Goal: Complete application form: Complete application form

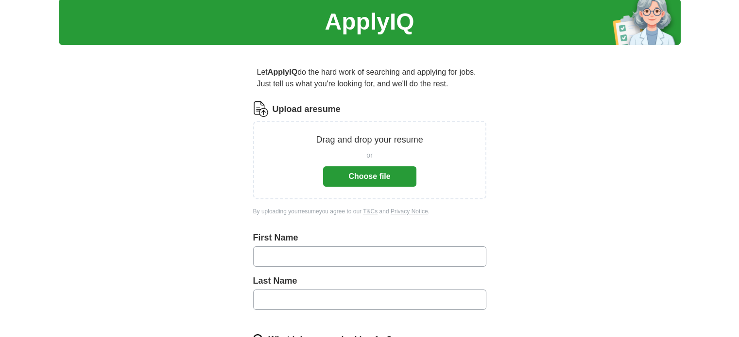
scroll to position [33, 0]
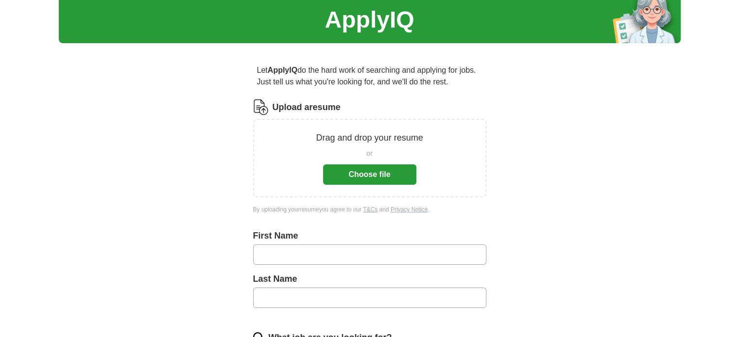
click at [383, 173] on button "Choose file" at bounding box center [369, 175] width 93 height 20
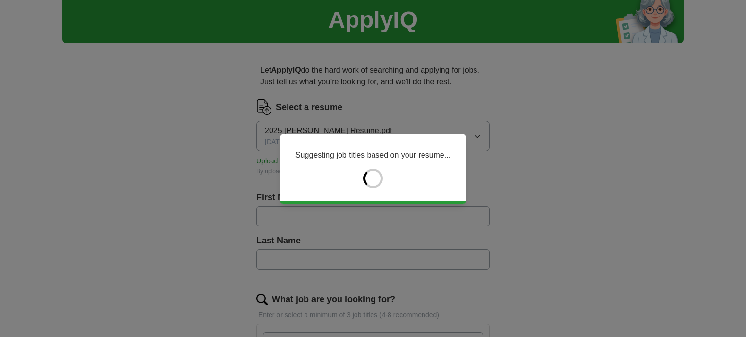
type input "******"
type input "****"
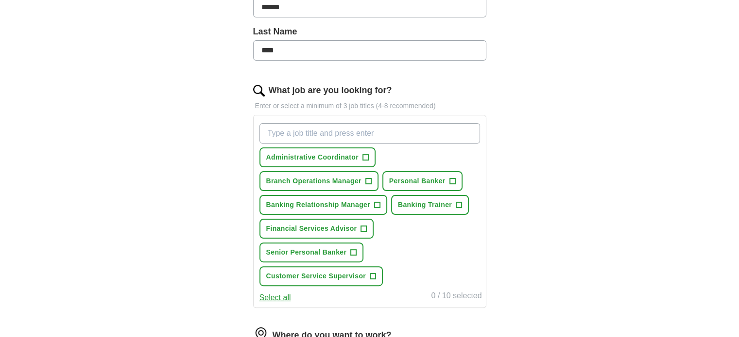
scroll to position [243, 0]
click at [365, 156] on span "+" at bounding box center [365, 157] width 6 height 8
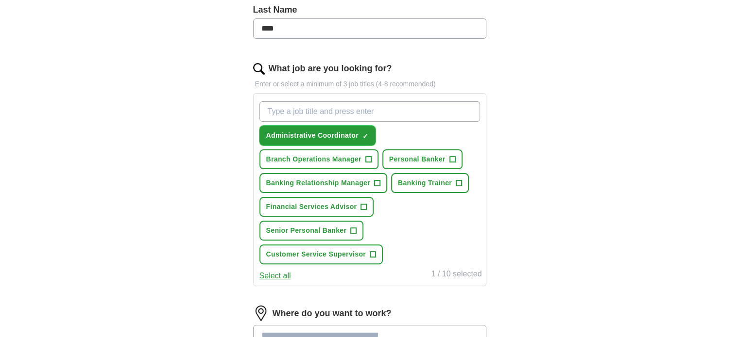
scroll to position [264, 0]
click at [375, 108] on input "What job are you looking for?" at bounding box center [369, 111] width 220 height 20
type input "Client Service Associate"
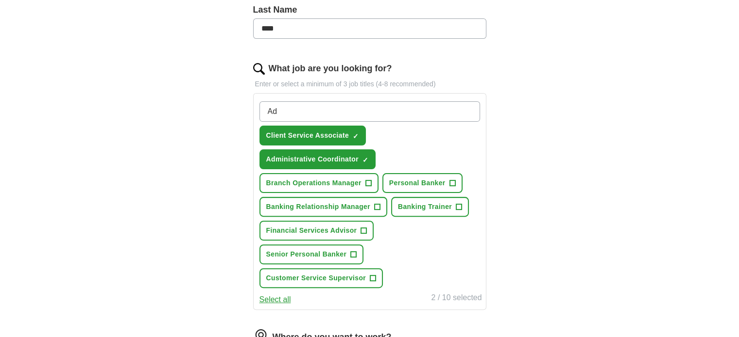
type input "A"
type input "O"
type input "Administrative Assistant"
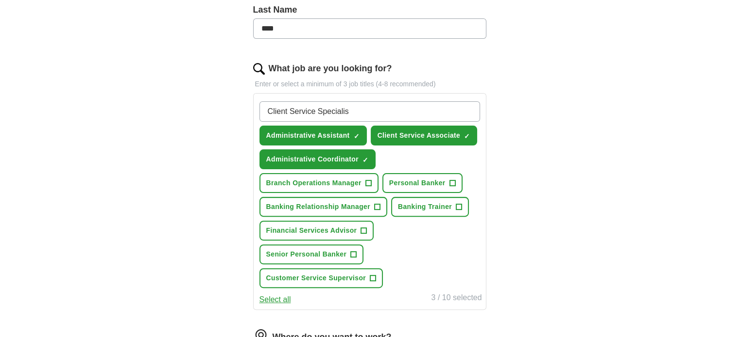
type input "Client Service Specialist"
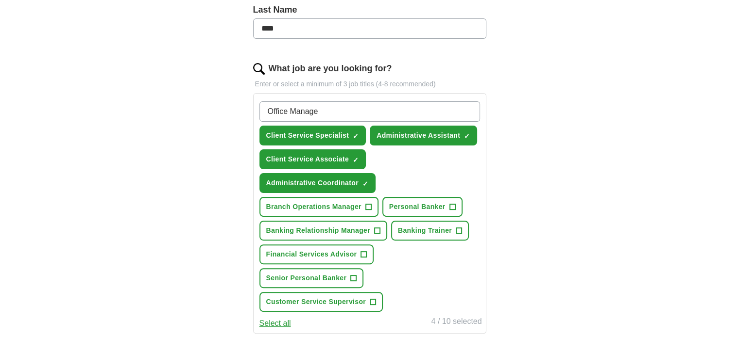
type input "Office Manager"
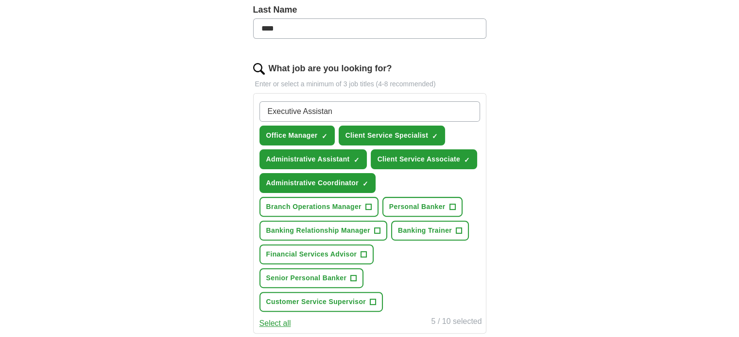
type input "Executive Assistant"
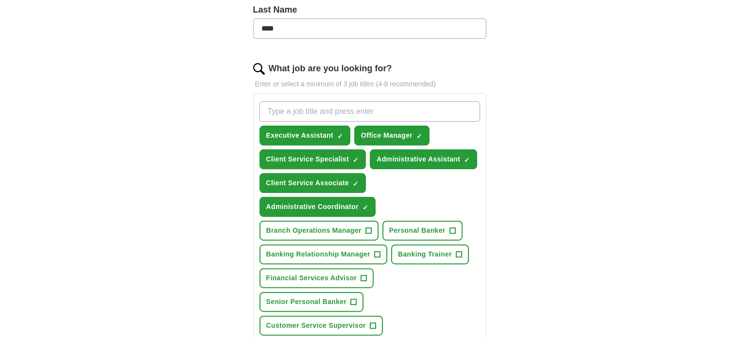
click at [324, 106] on input "What job are you looking for?" at bounding box center [369, 111] width 220 height 20
type input "Customer Service Specialist"
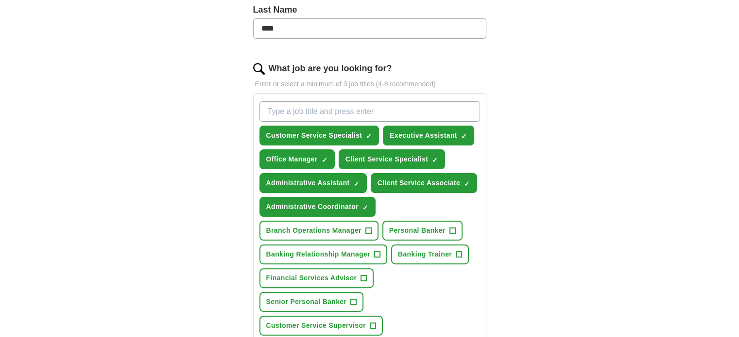
click at [539, 159] on div "ApplyIQ Let ApplyIQ do the hard work of searching and applying for jobs. Just t…" at bounding box center [370, 166] width 622 height 803
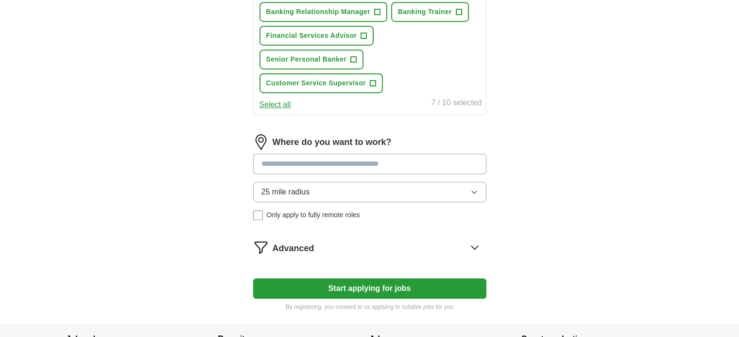
scroll to position [507, 0]
click at [396, 157] on input at bounding box center [369, 164] width 233 height 20
type input "**********"
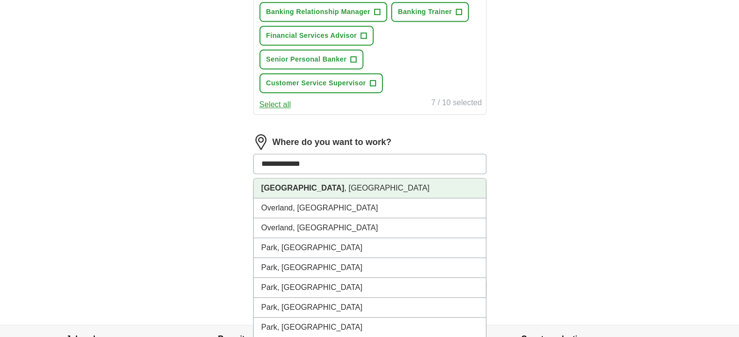
click at [449, 180] on li "[GEOGRAPHIC_DATA] , [GEOGRAPHIC_DATA]" at bounding box center [369, 189] width 232 height 20
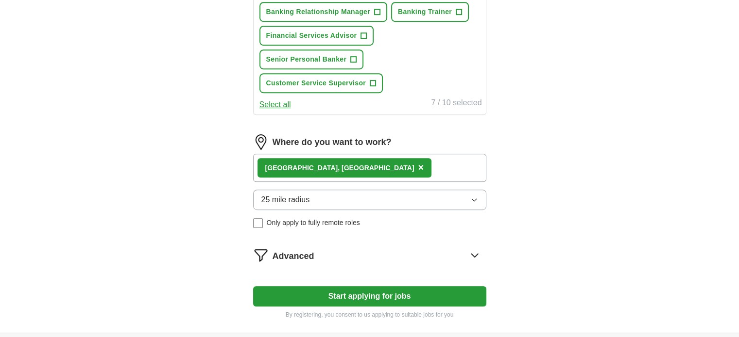
click at [458, 169] on div "[GEOGRAPHIC_DATA] , [GEOGRAPHIC_DATA] ×" at bounding box center [369, 168] width 233 height 28
click at [408, 165] on div "[GEOGRAPHIC_DATA] , [GEOGRAPHIC_DATA] ×" at bounding box center [369, 168] width 233 height 28
click at [379, 172] on div "[GEOGRAPHIC_DATA] , [GEOGRAPHIC_DATA] ×" at bounding box center [369, 168] width 233 height 28
click at [357, 163] on div "[GEOGRAPHIC_DATA] , [GEOGRAPHIC_DATA] ×" at bounding box center [369, 168] width 233 height 28
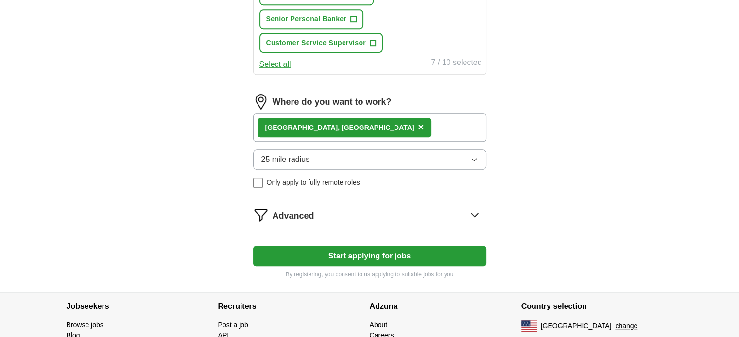
scroll to position [553, 0]
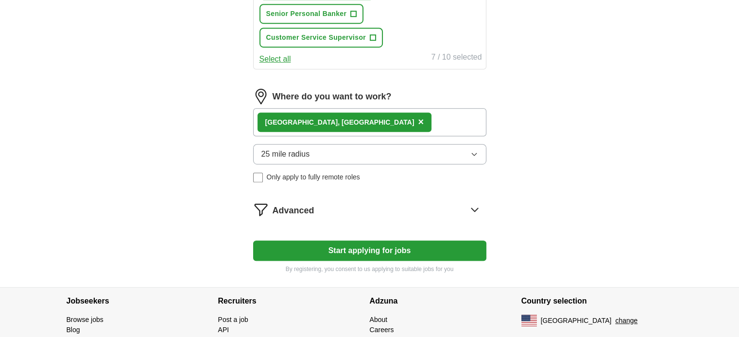
click at [471, 205] on icon at bounding box center [475, 210] width 16 height 16
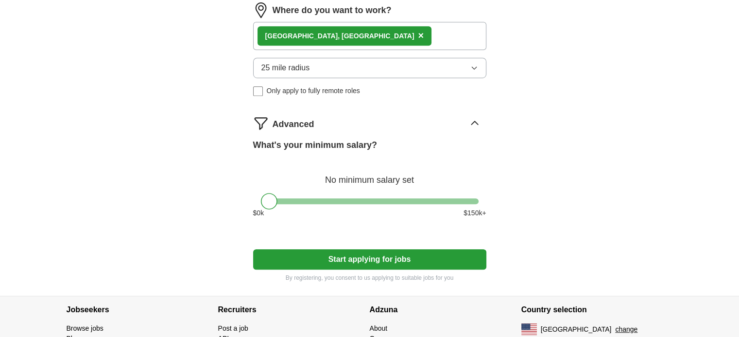
scroll to position [640, 0]
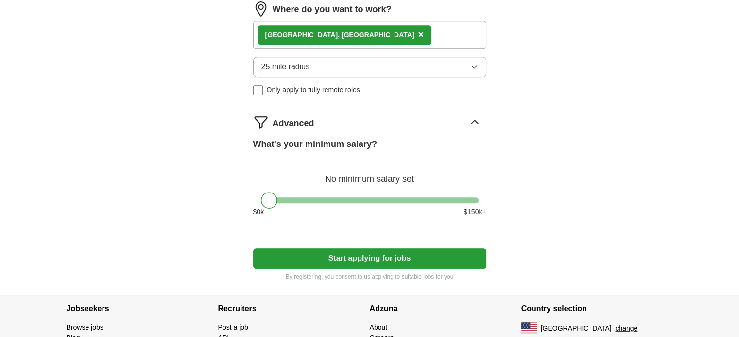
click at [266, 202] on div at bounding box center [269, 200] width 17 height 17
drag, startPoint x: 266, startPoint y: 202, endPoint x: 310, endPoint y: 205, distance: 43.8
click at [310, 205] on div "What's your minimum salary? At least $ 55k per year $ 0 k $ 150 k+" at bounding box center [369, 181] width 233 height 87
click at [381, 249] on button "Start applying for jobs" at bounding box center [369, 259] width 233 height 20
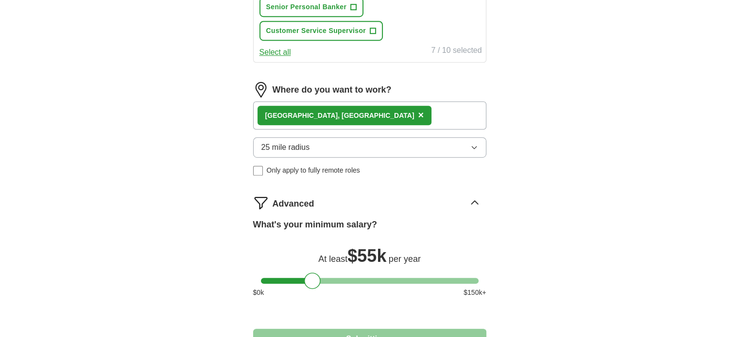
select select "**"
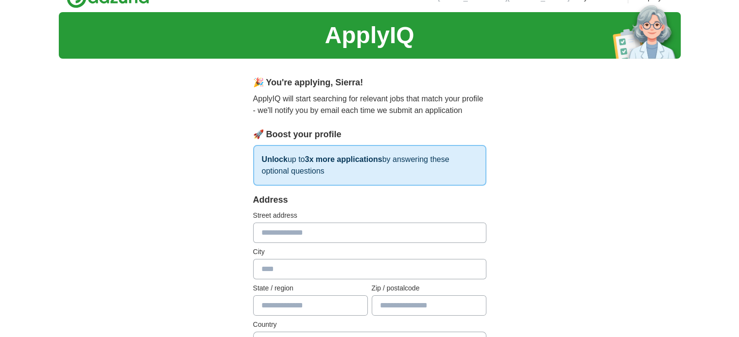
scroll to position [0, 0]
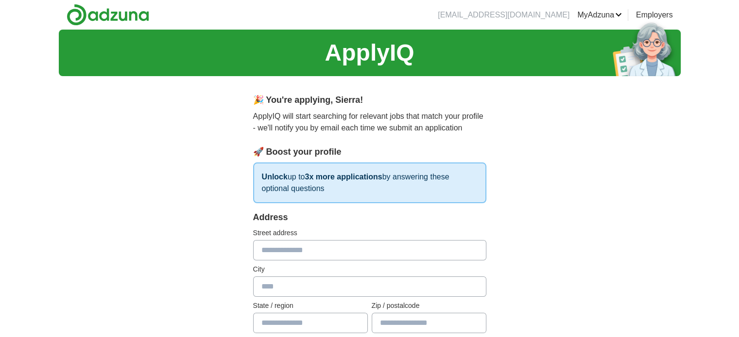
click at [299, 257] on input "text" at bounding box center [369, 250] width 233 height 20
type input "**********"
type input "*********"
type input "**"
type input "*****"
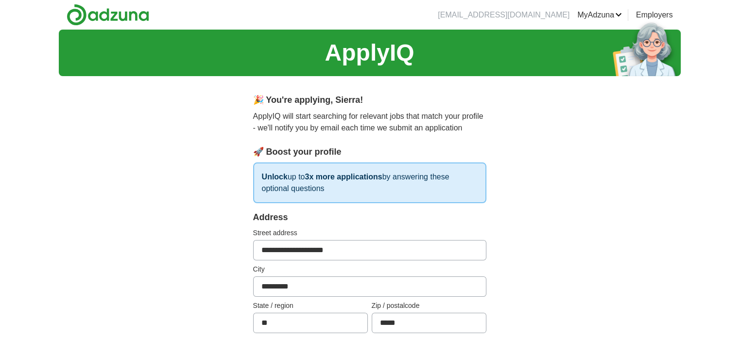
scroll to position [190, 0]
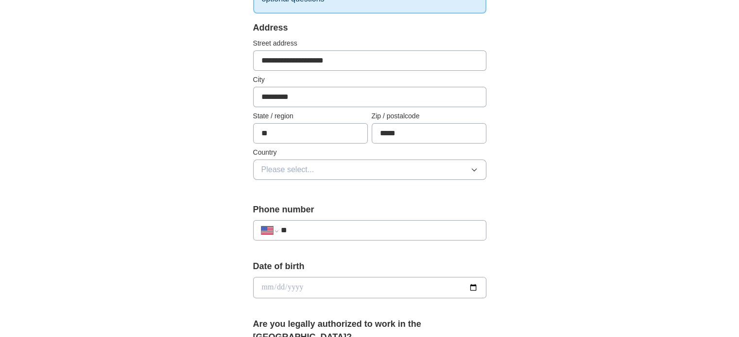
click at [308, 166] on span "Please select..." at bounding box center [287, 170] width 53 height 12
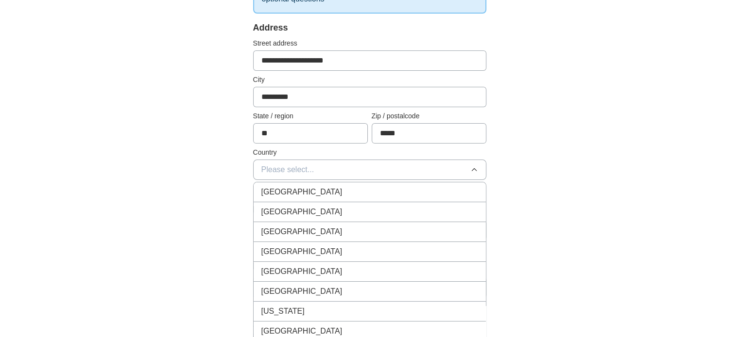
click at [286, 215] on span "[GEOGRAPHIC_DATA]" at bounding box center [301, 212] width 81 height 12
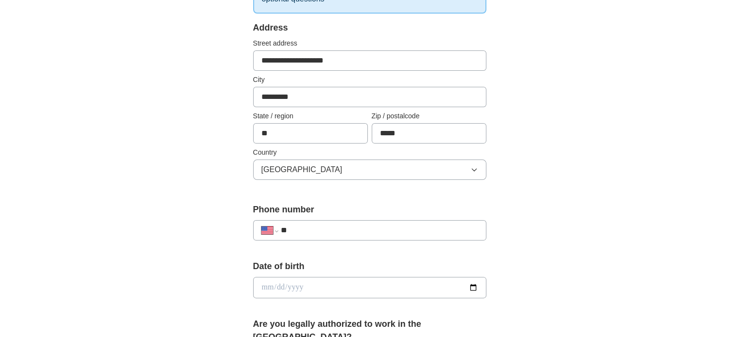
click at [305, 230] on input "**" at bounding box center [378, 231] width 197 height 12
type input "**********"
click at [555, 191] on div "**********" at bounding box center [370, 282] width 622 height 884
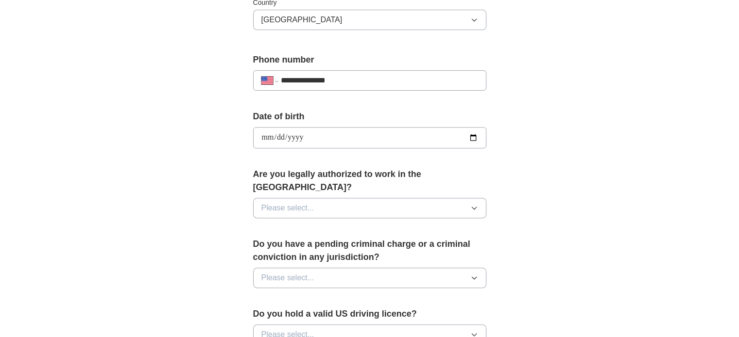
scroll to position [359, 0]
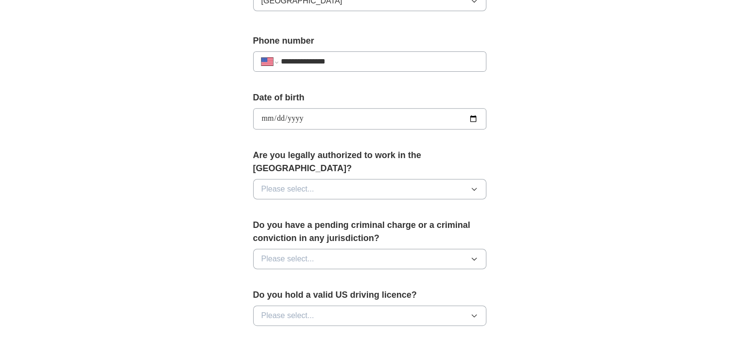
click at [405, 179] on button "Please select..." at bounding box center [369, 189] width 233 height 20
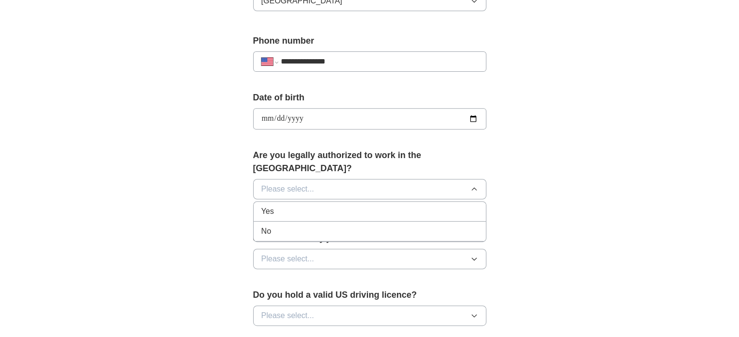
click at [336, 206] on div "Yes" at bounding box center [369, 212] width 217 height 12
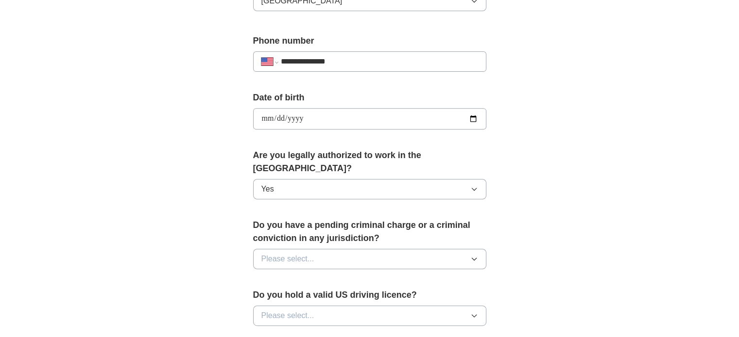
click at [318, 249] on button "Please select..." at bounding box center [369, 259] width 233 height 20
click at [301, 296] on div "No" at bounding box center [369, 302] width 217 height 12
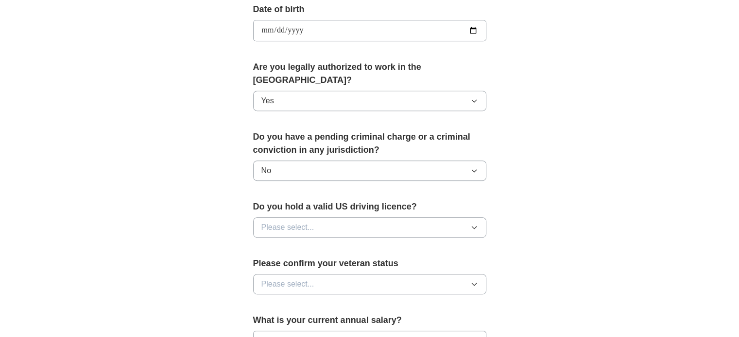
scroll to position [448, 0]
click at [301, 221] on span "Please select..." at bounding box center [287, 227] width 53 height 12
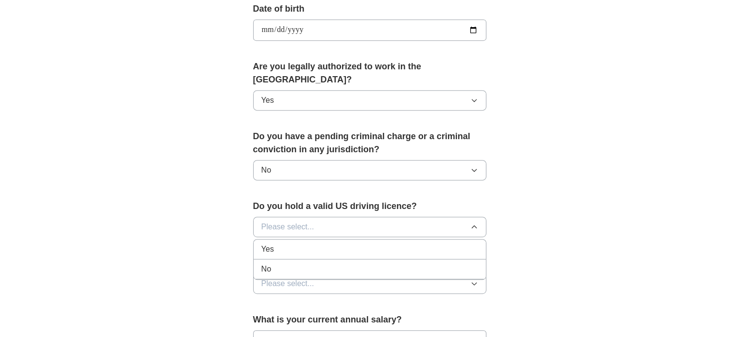
click at [288, 244] on div "Yes" at bounding box center [369, 250] width 217 height 12
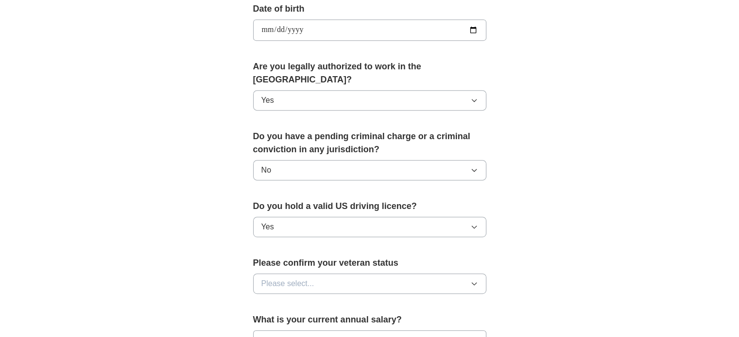
scroll to position [498, 0]
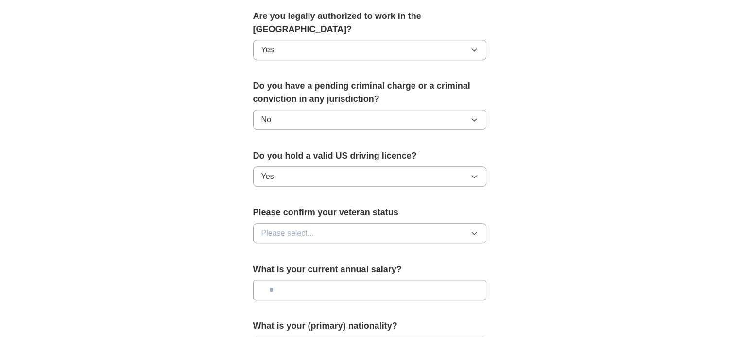
click at [295, 228] on span "Please select..." at bounding box center [287, 234] width 53 height 12
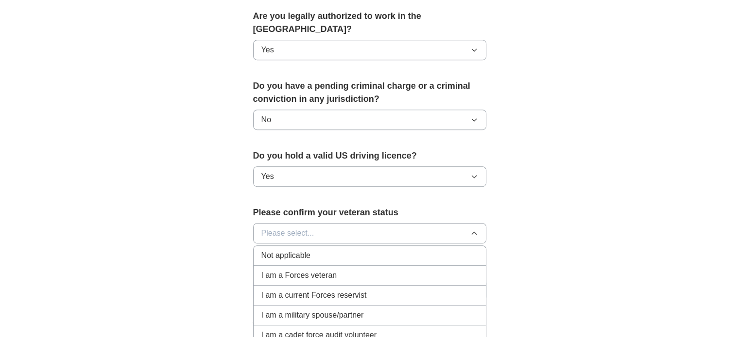
click at [304, 250] on span "Not applicable" at bounding box center [285, 256] width 49 height 12
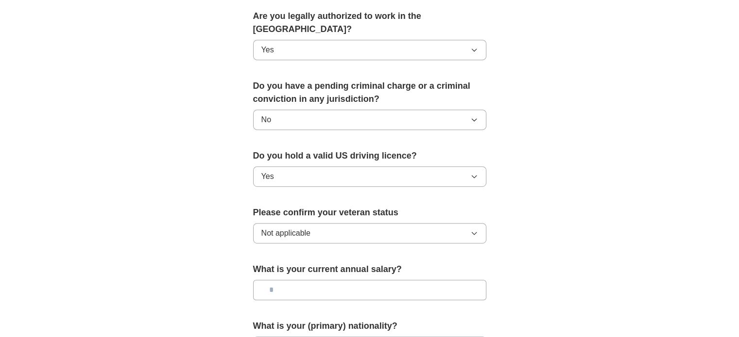
click at [304, 245] on form "**********" at bounding box center [369, 59] width 233 height 693
click at [295, 280] on input "text" at bounding box center [369, 290] width 233 height 20
type input "*******"
click at [487, 245] on div "**********" at bounding box center [369, 1] width 311 height 830
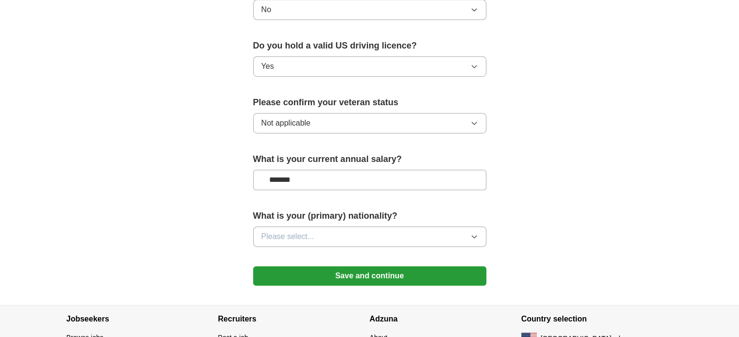
scroll to position [613, 0]
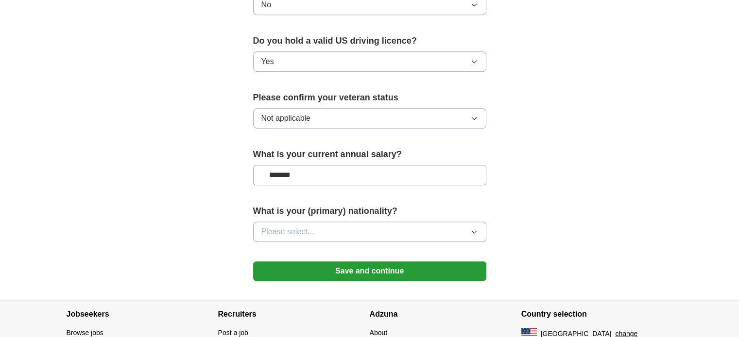
click at [357, 222] on button "Please select..." at bounding box center [369, 232] width 233 height 20
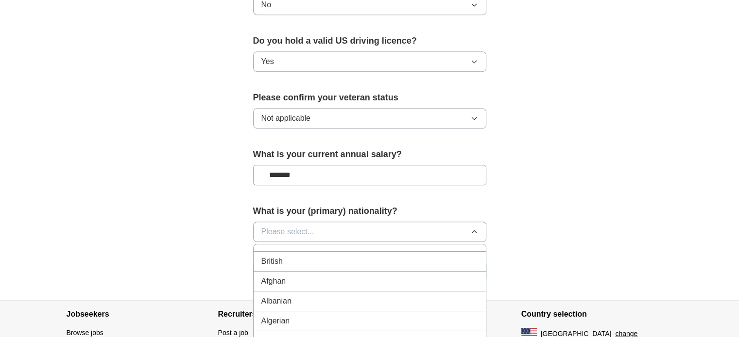
scroll to position [0, 0]
click at [297, 249] on div "American" at bounding box center [369, 255] width 217 height 12
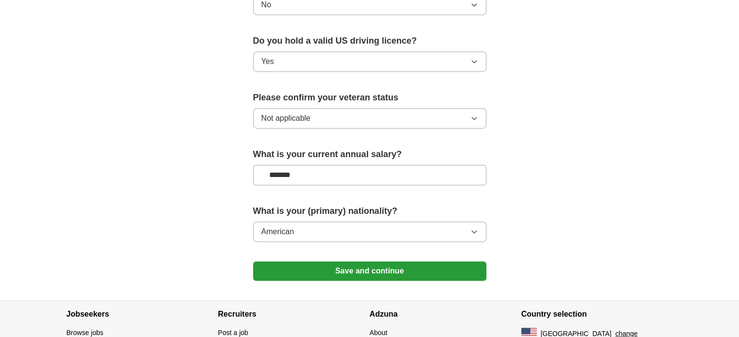
click at [366, 262] on button "Save and continue" at bounding box center [369, 271] width 233 height 19
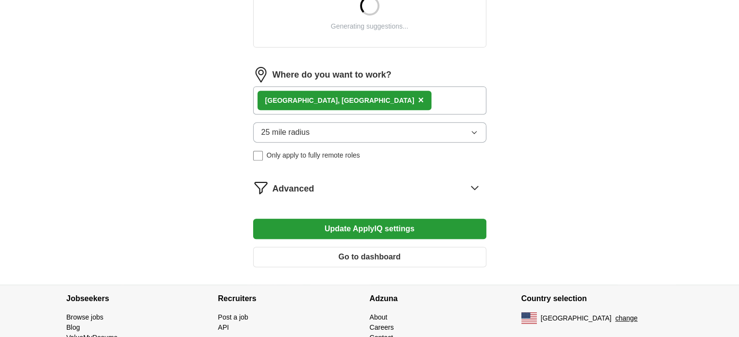
scroll to position [445, 0]
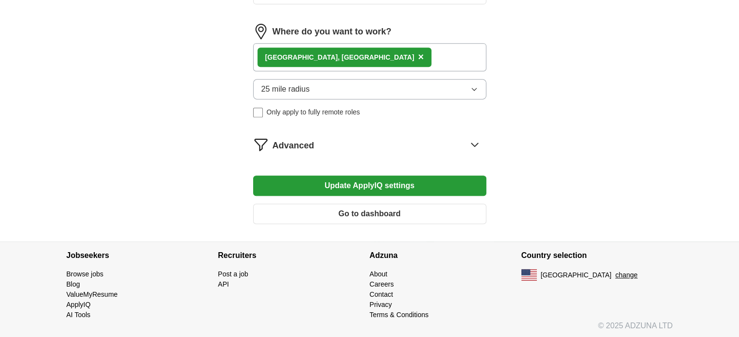
click at [462, 147] on div "Advanced" at bounding box center [379, 145] width 214 height 16
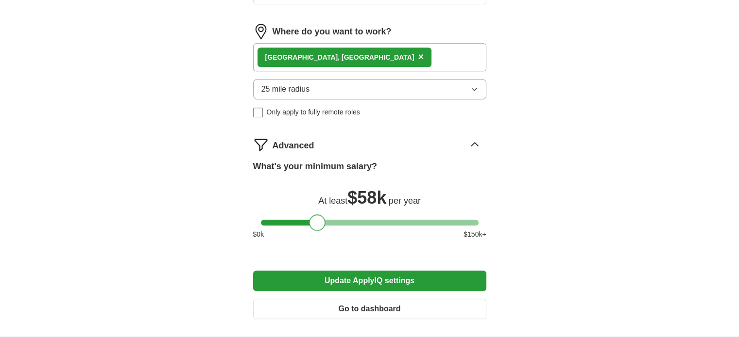
click at [315, 224] on div at bounding box center [317, 223] width 17 height 17
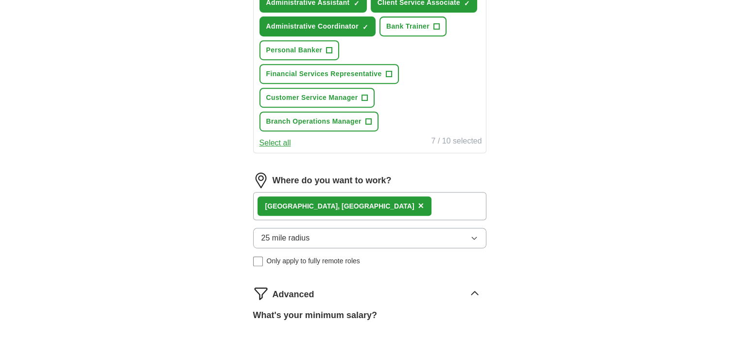
scroll to position [640, 0]
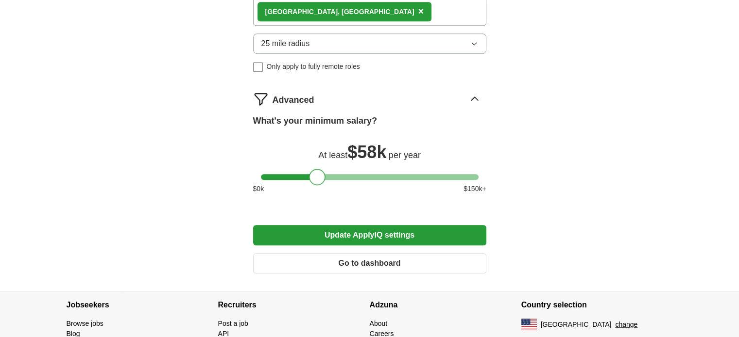
click at [373, 236] on button "Update ApplyIQ settings" at bounding box center [369, 235] width 233 height 20
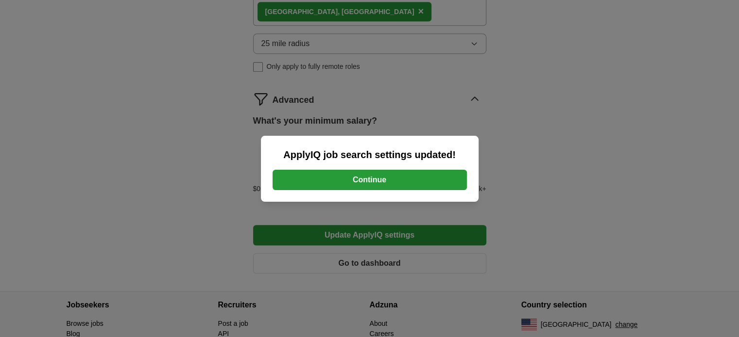
click at [408, 191] on div "ApplyIQ job search settings updated! Continue" at bounding box center [370, 169] width 218 height 66
click at [396, 180] on button "Continue" at bounding box center [369, 180] width 194 height 20
